Goal: Find specific page/section: Find specific page/section

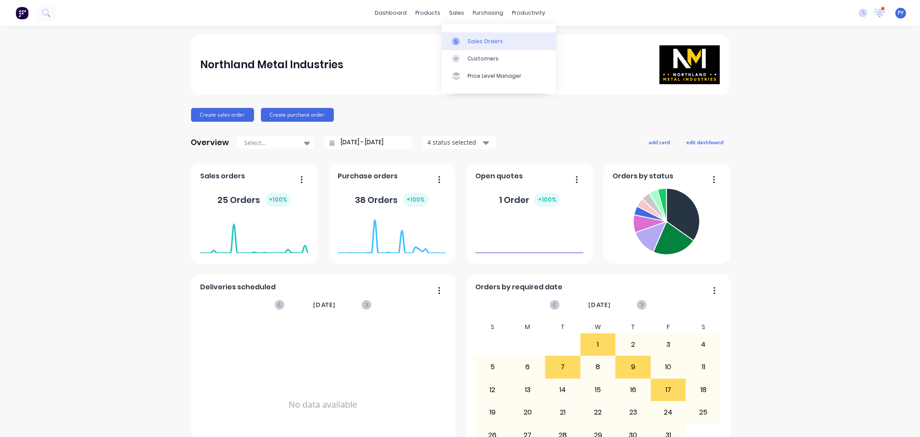
click at [474, 41] on div "Sales Orders" at bounding box center [485, 42] width 35 height 8
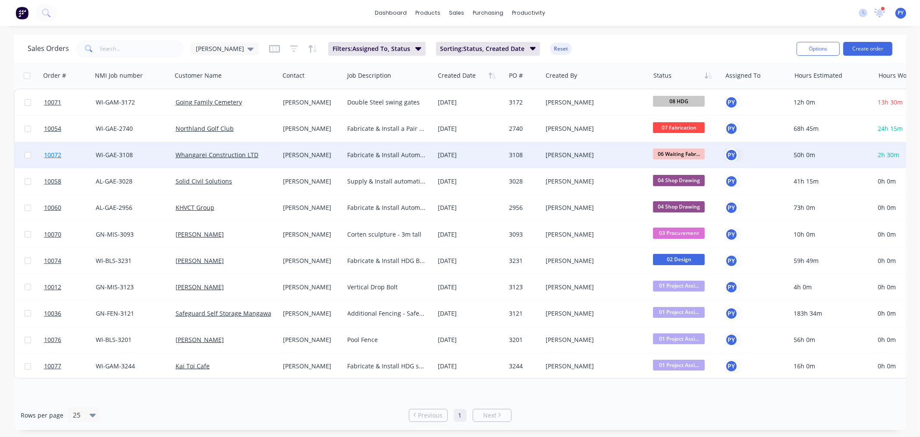
click at [47, 153] on span "10072" at bounding box center [52, 155] width 17 height 9
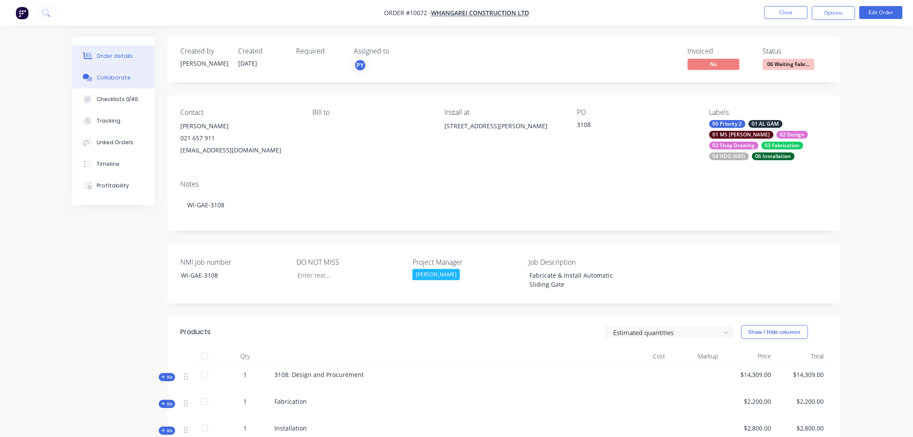
click at [105, 75] on div "Collaborate" at bounding box center [114, 78] width 34 height 8
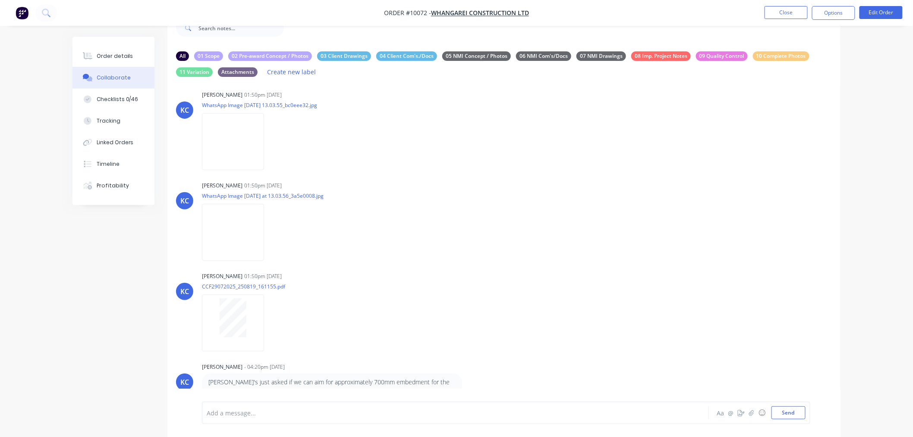
scroll to position [28, 0]
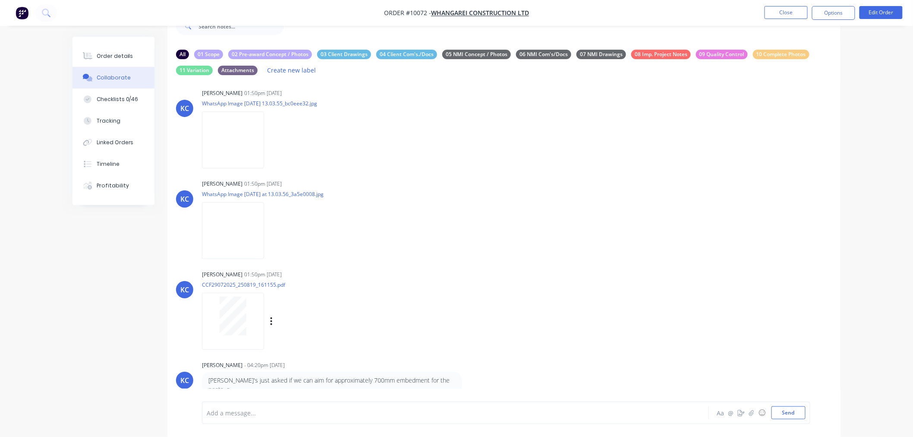
click at [255, 316] on div at bounding box center [233, 315] width 54 height 39
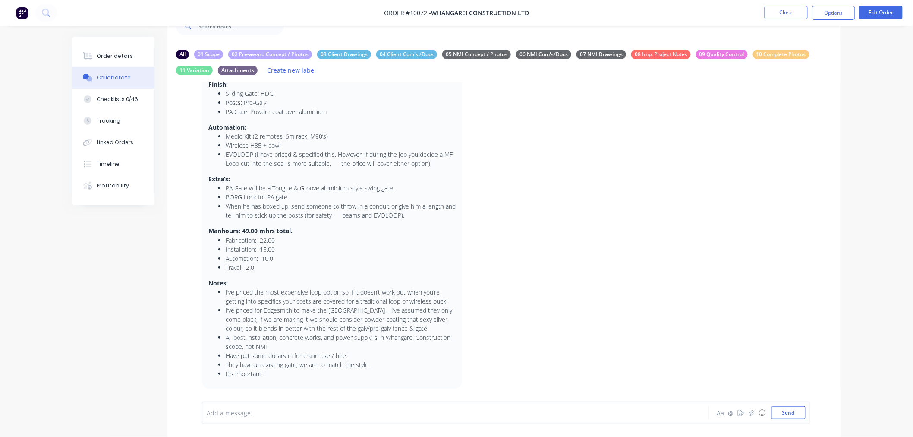
scroll to position [76, 0]
